Goal: Task Accomplishment & Management: Use online tool/utility

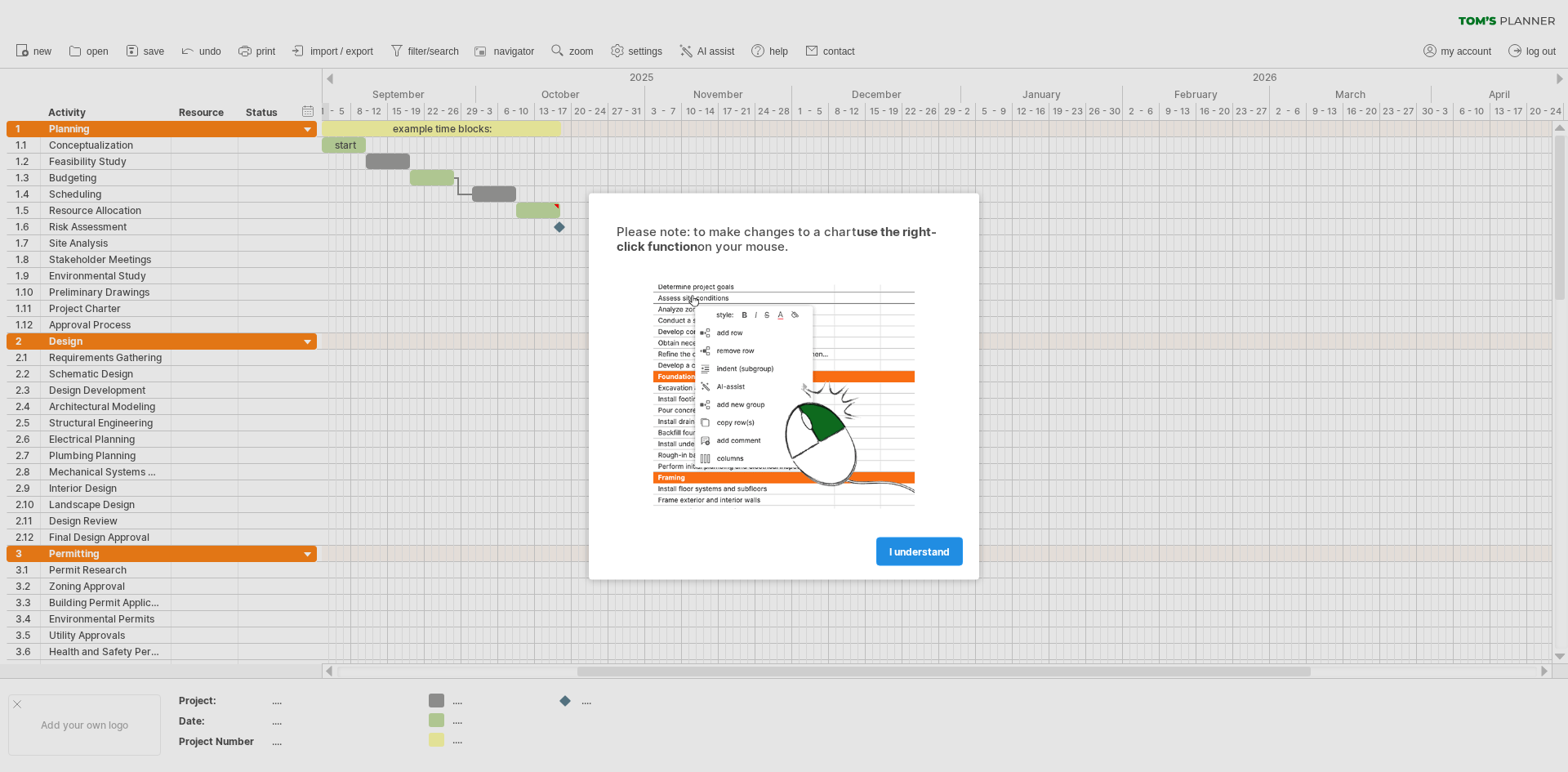
click at [900, 549] on span "I understand" at bounding box center [919, 551] width 60 height 12
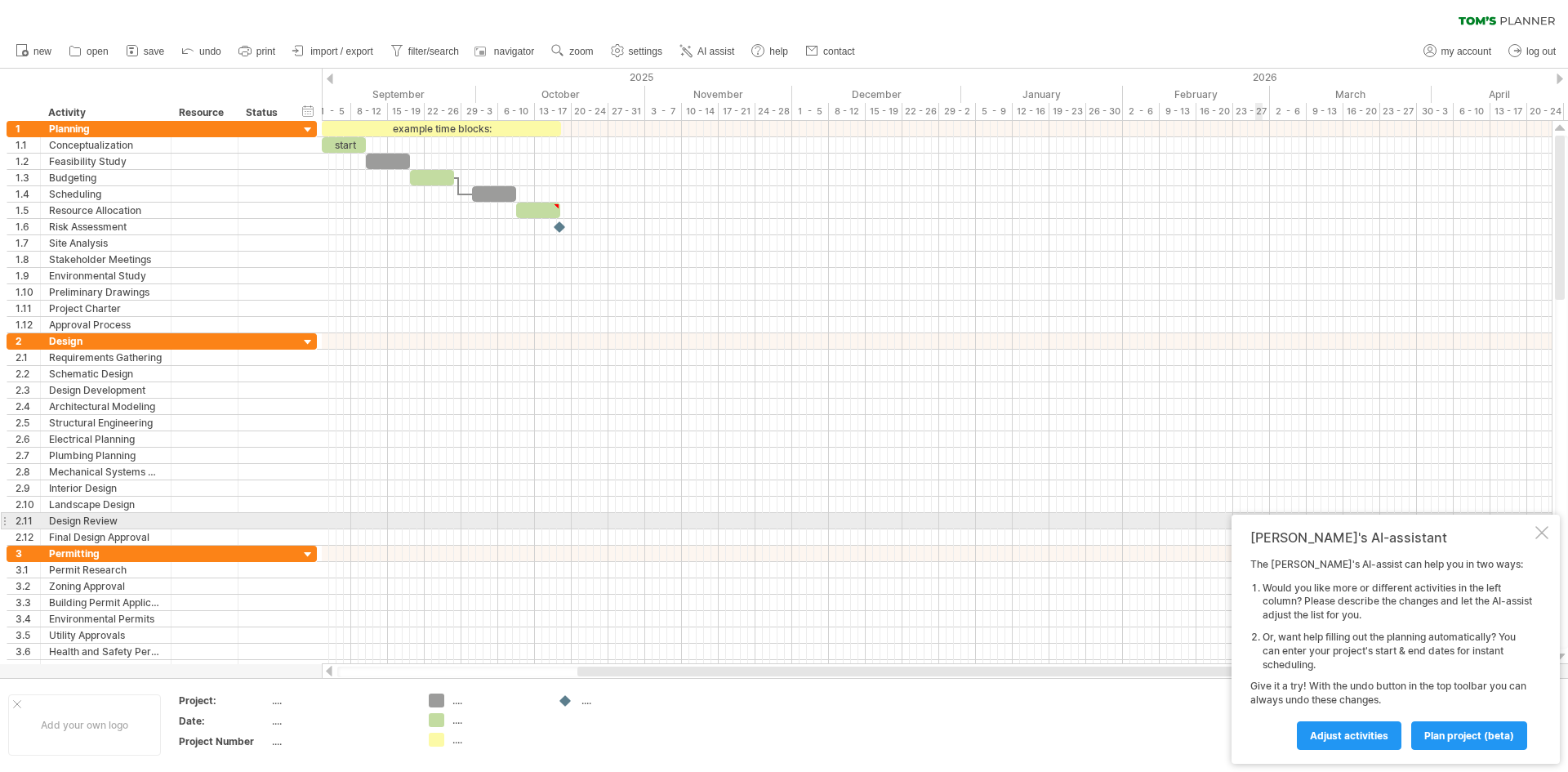
click at [1539, 530] on div at bounding box center [1542, 532] width 13 height 13
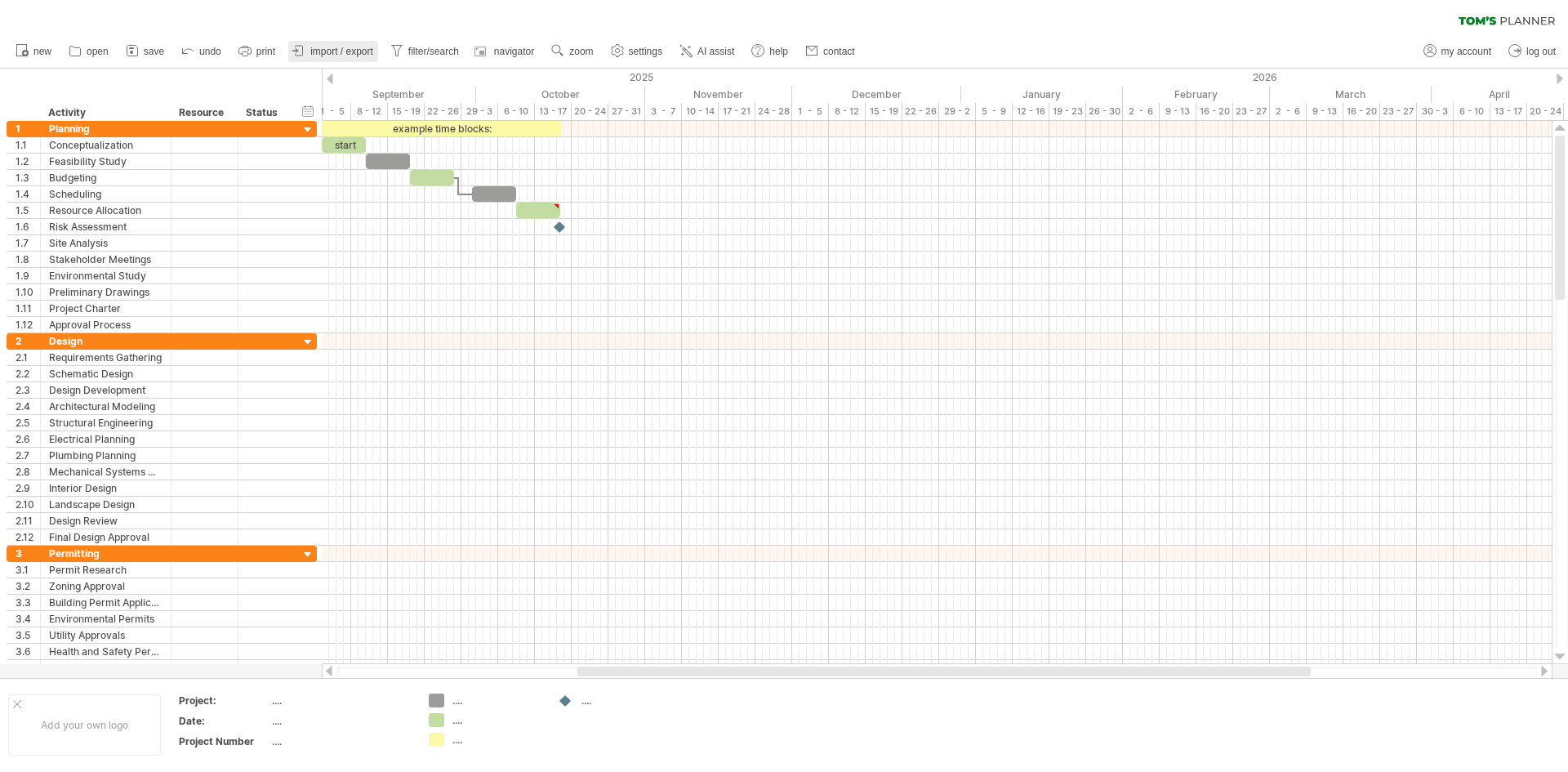
click at [341, 48] on span "import / export" at bounding box center [341, 51] width 63 height 11
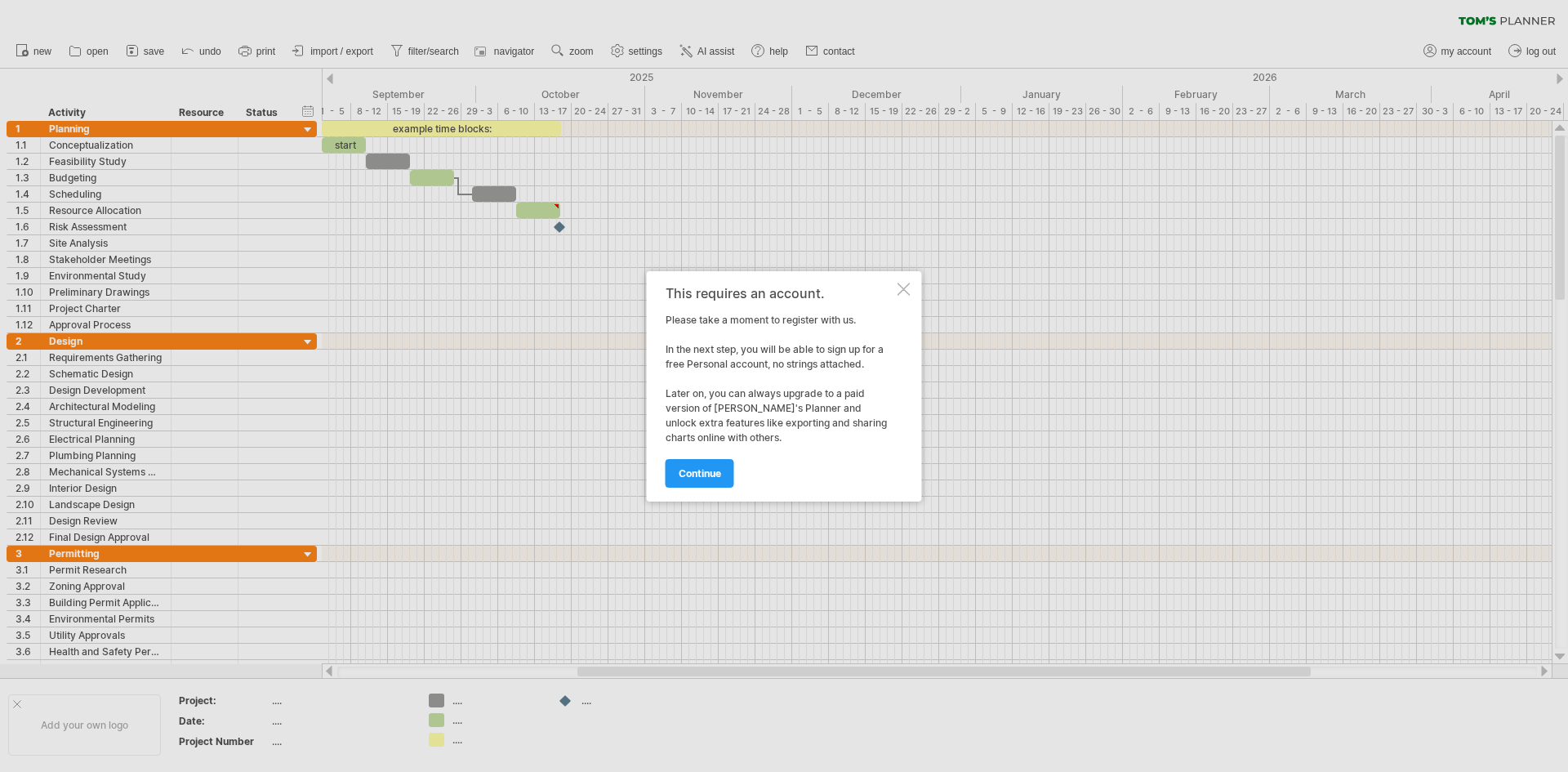
click at [899, 294] on div at bounding box center [904, 289] width 13 height 13
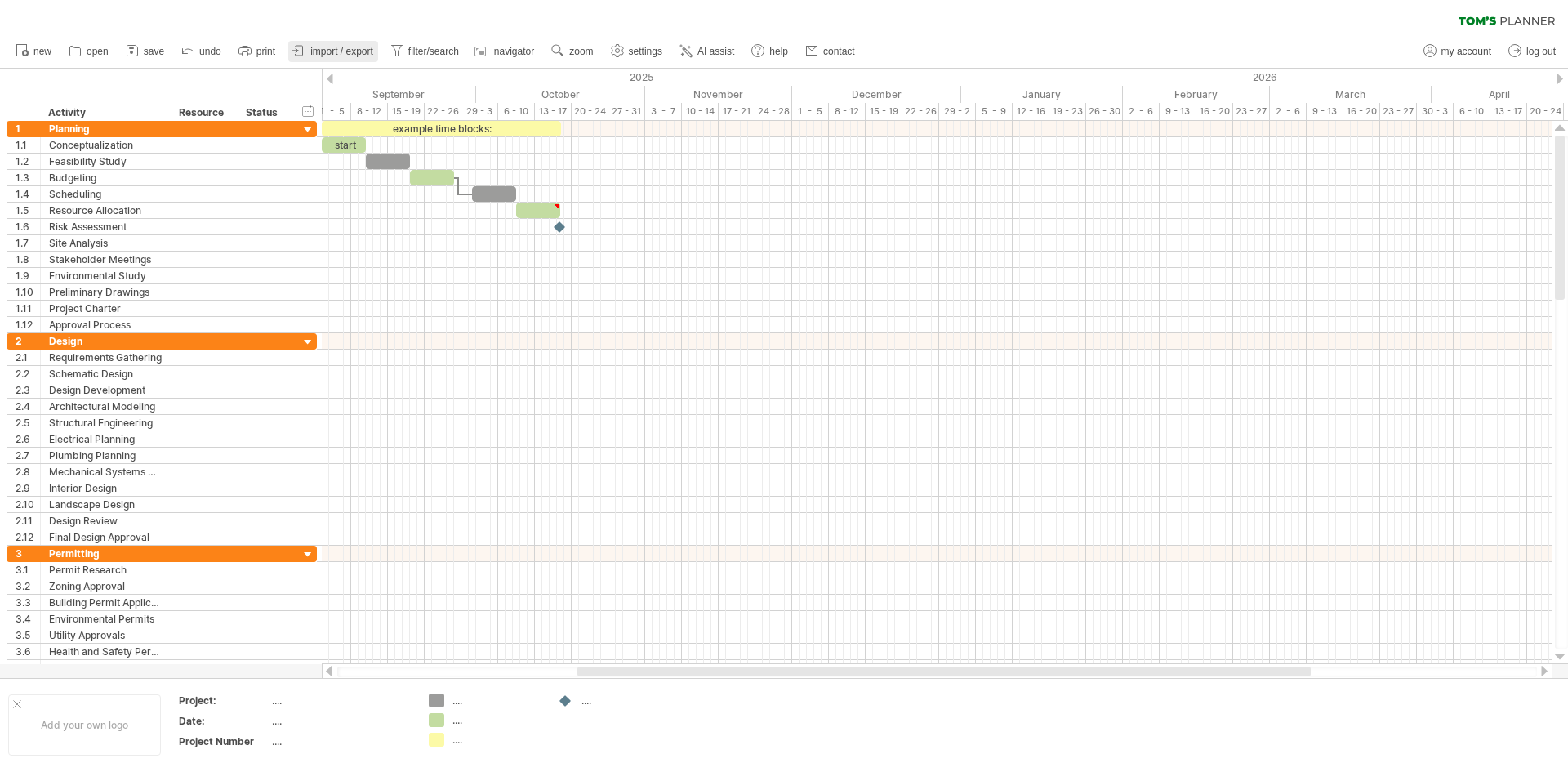
click at [359, 55] on span "import / export" at bounding box center [341, 51] width 63 height 11
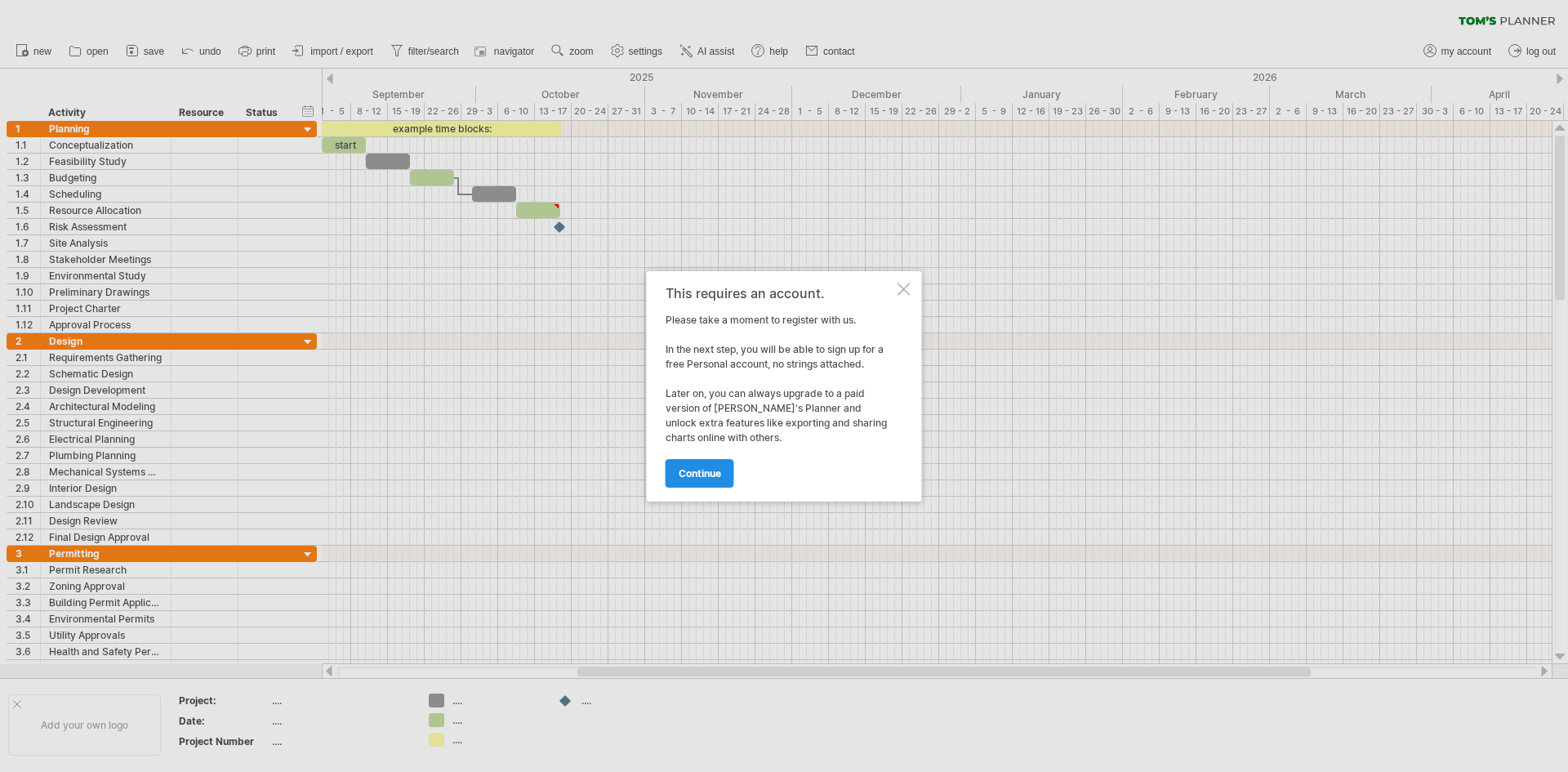
drag, startPoint x: 691, startPoint y: 456, endPoint x: 700, endPoint y: 466, distance: 13.5
click at [692, 456] on div "continue" at bounding box center [779, 466] width 229 height 42
click at [707, 471] on span "continue" at bounding box center [700, 474] width 43 height 12
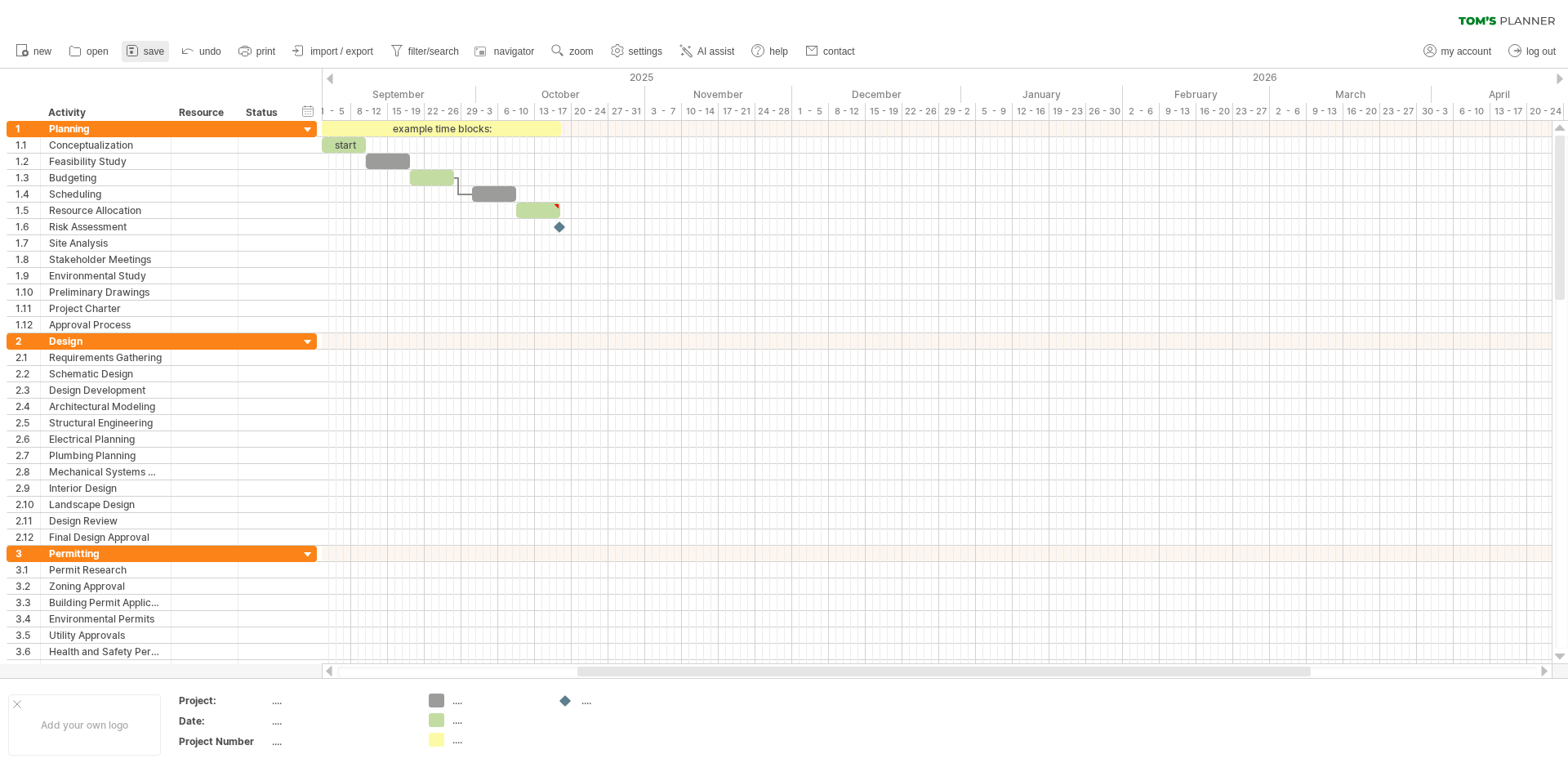
click at [140, 51] on icon at bounding box center [132, 51] width 17 height 17
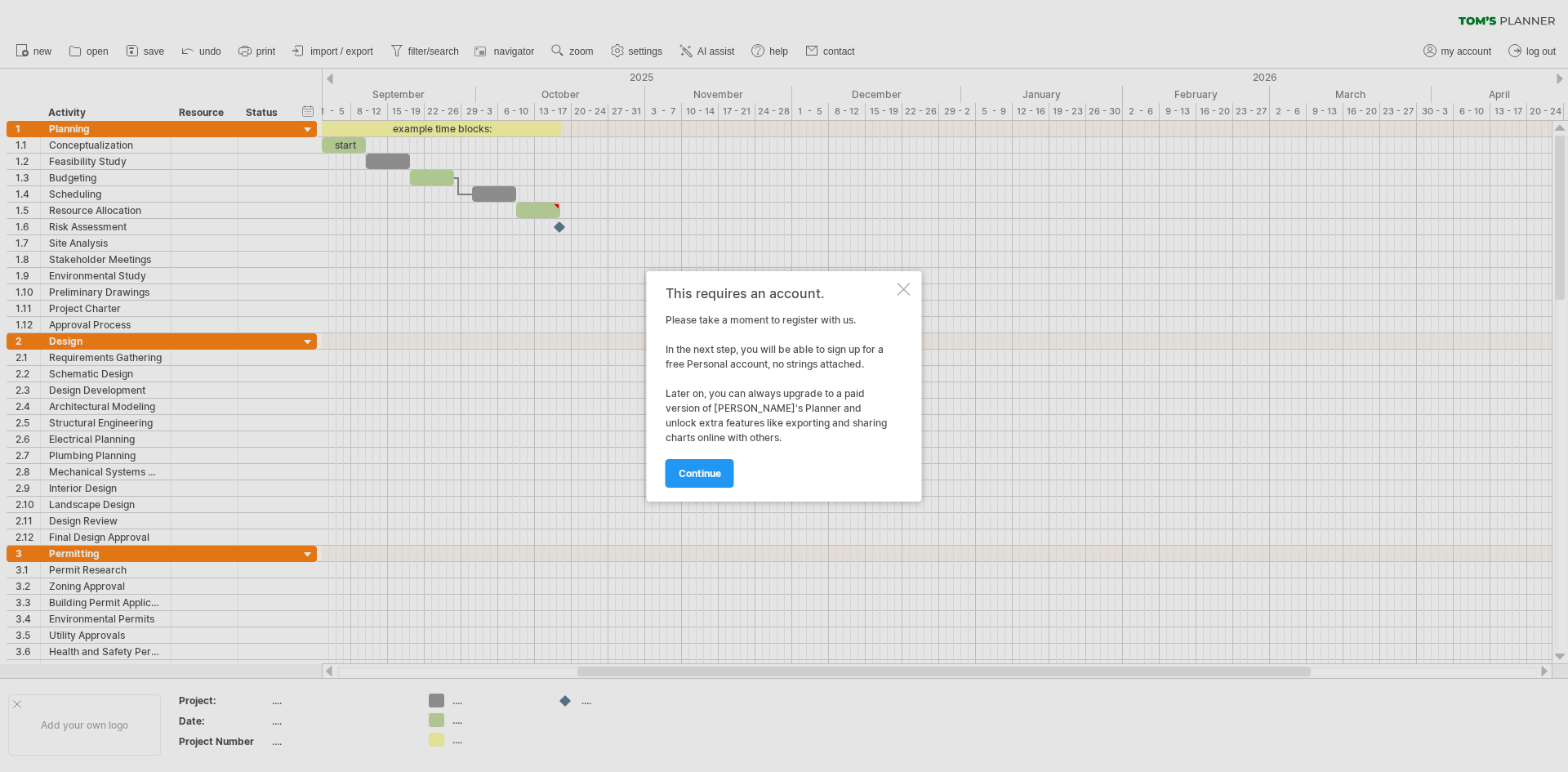
click at [909, 295] on div at bounding box center [904, 289] width 13 height 13
